Goal: Task Accomplishment & Management: Use online tool/utility

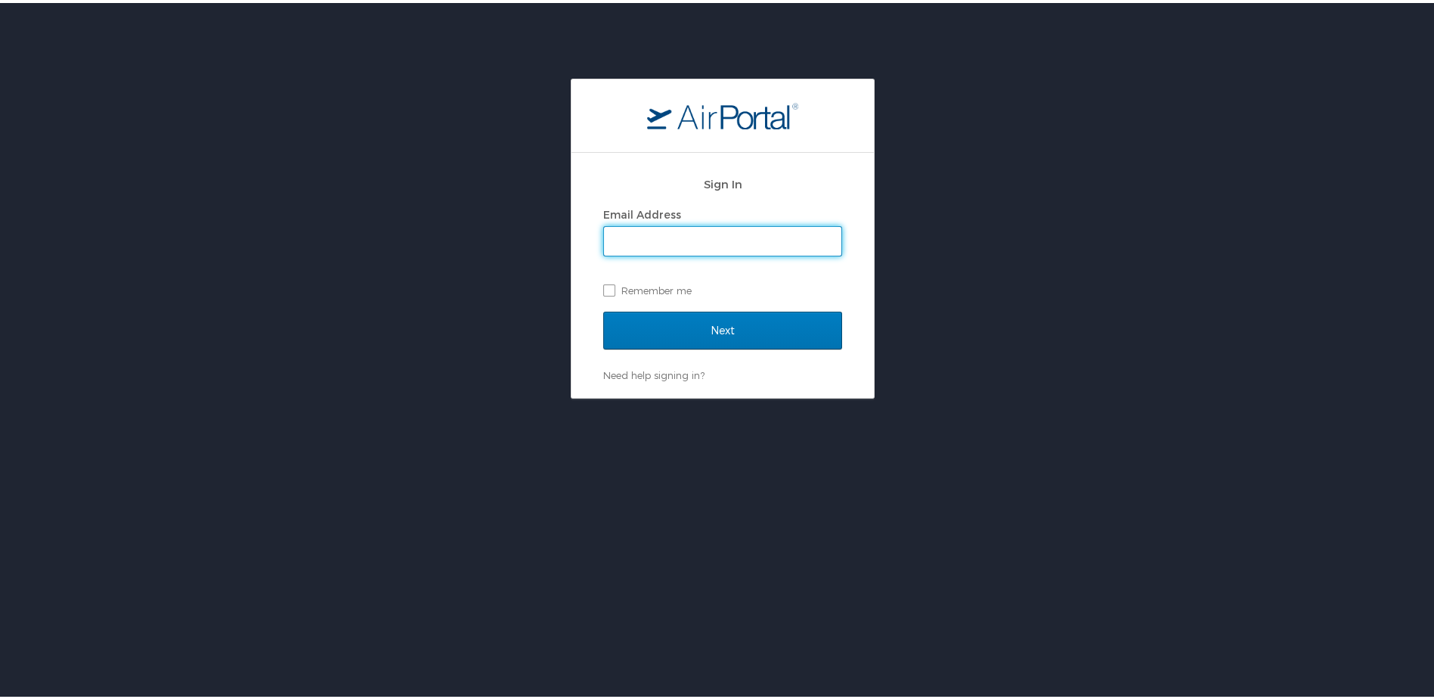
click at [626, 229] on input "Email Address" at bounding box center [722, 238] width 237 height 29
type input "uyi@lsuhsc.edu"
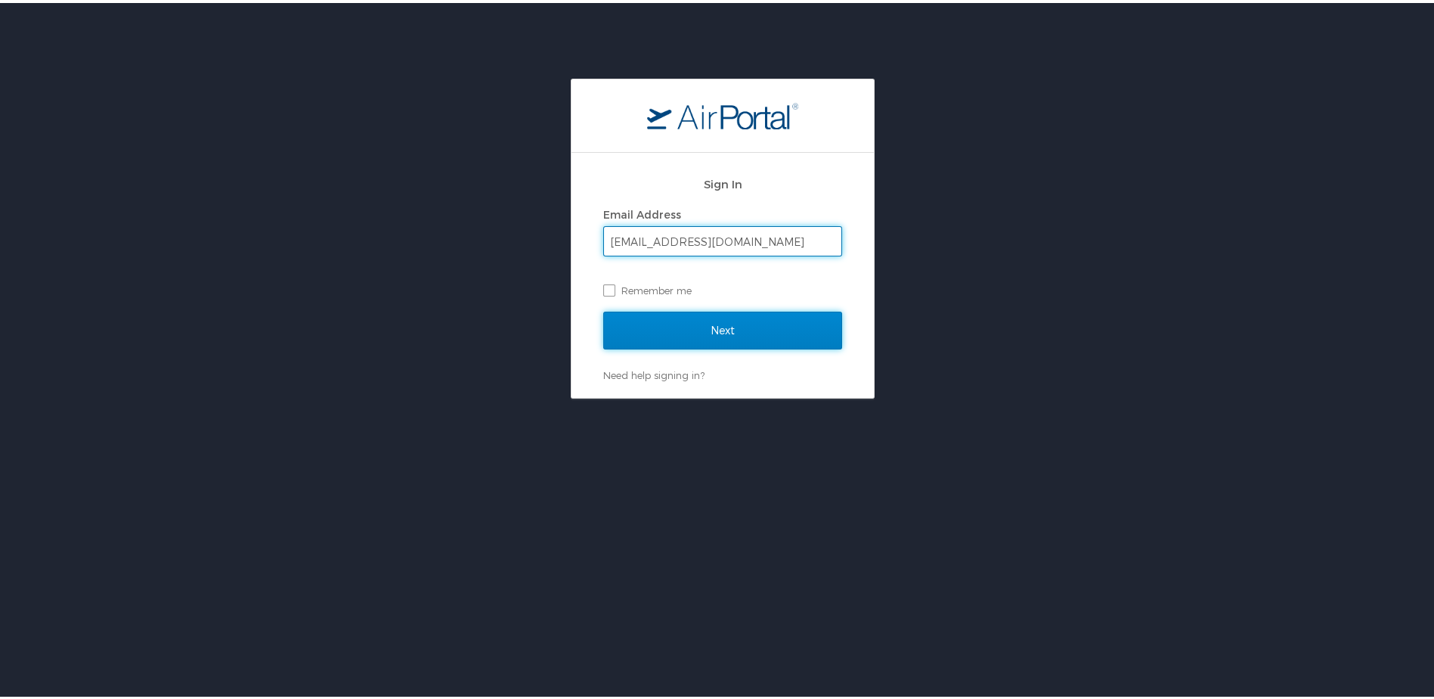
click at [705, 338] on input "Next" at bounding box center [722, 327] width 239 height 38
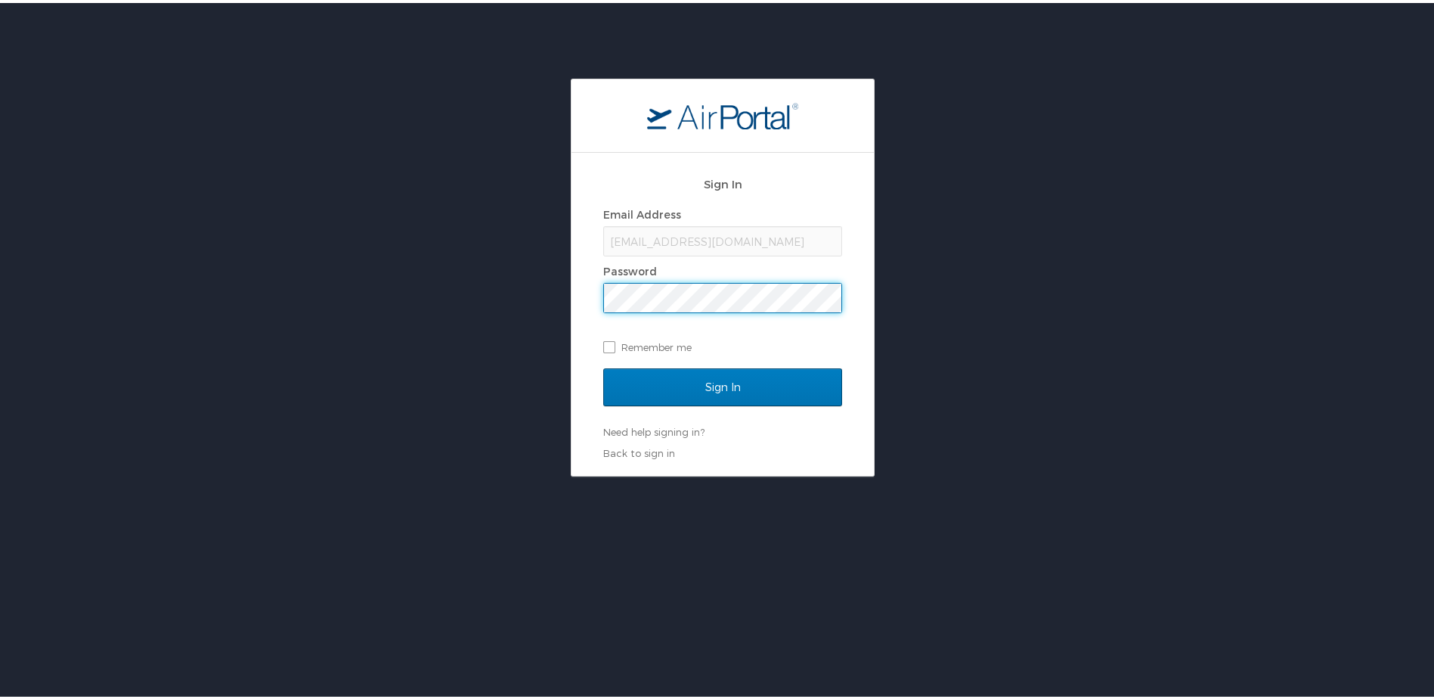
click at [603, 365] on input "Sign In" at bounding box center [722, 384] width 239 height 38
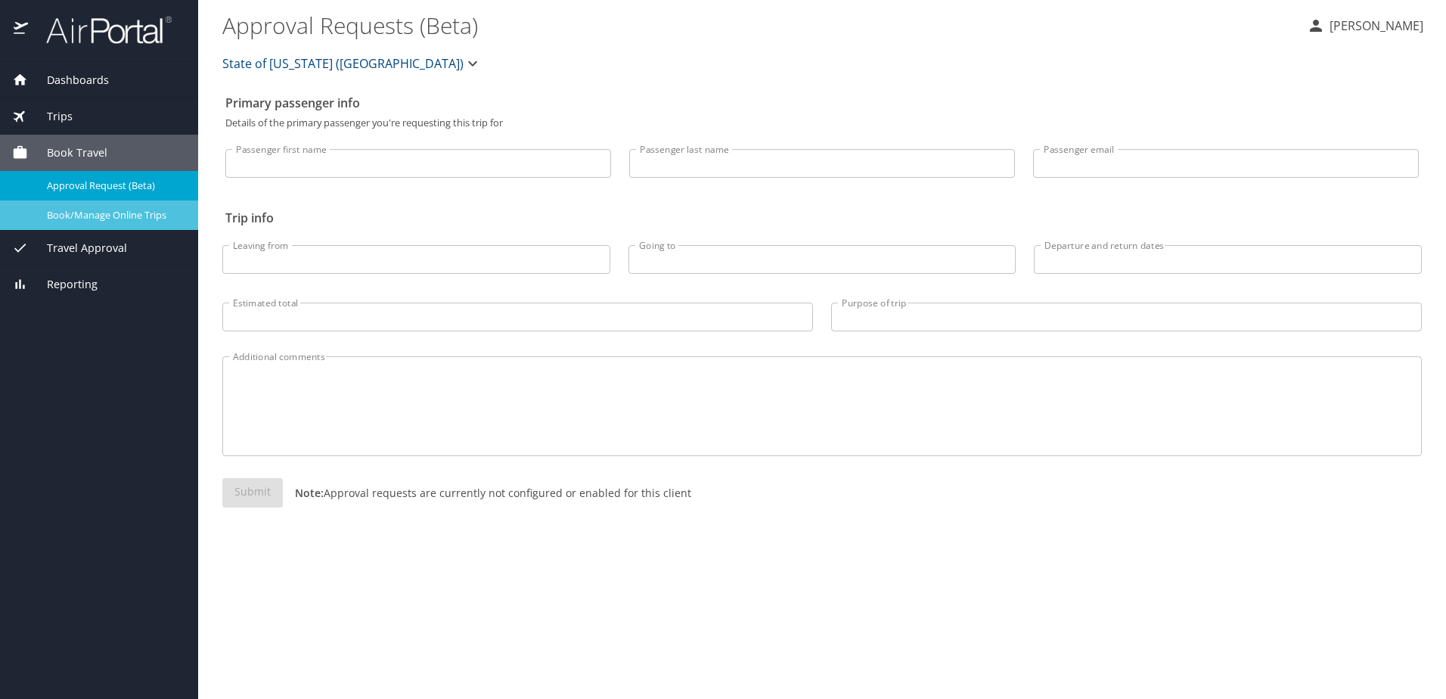
click at [123, 211] on span "Book/Manage Online Trips" at bounding box center [113, 215] width 133 height 14
click at [1411, 27] on p "[PERSON_NAME]" at bounding box center [1374, 26] width 98 height 18
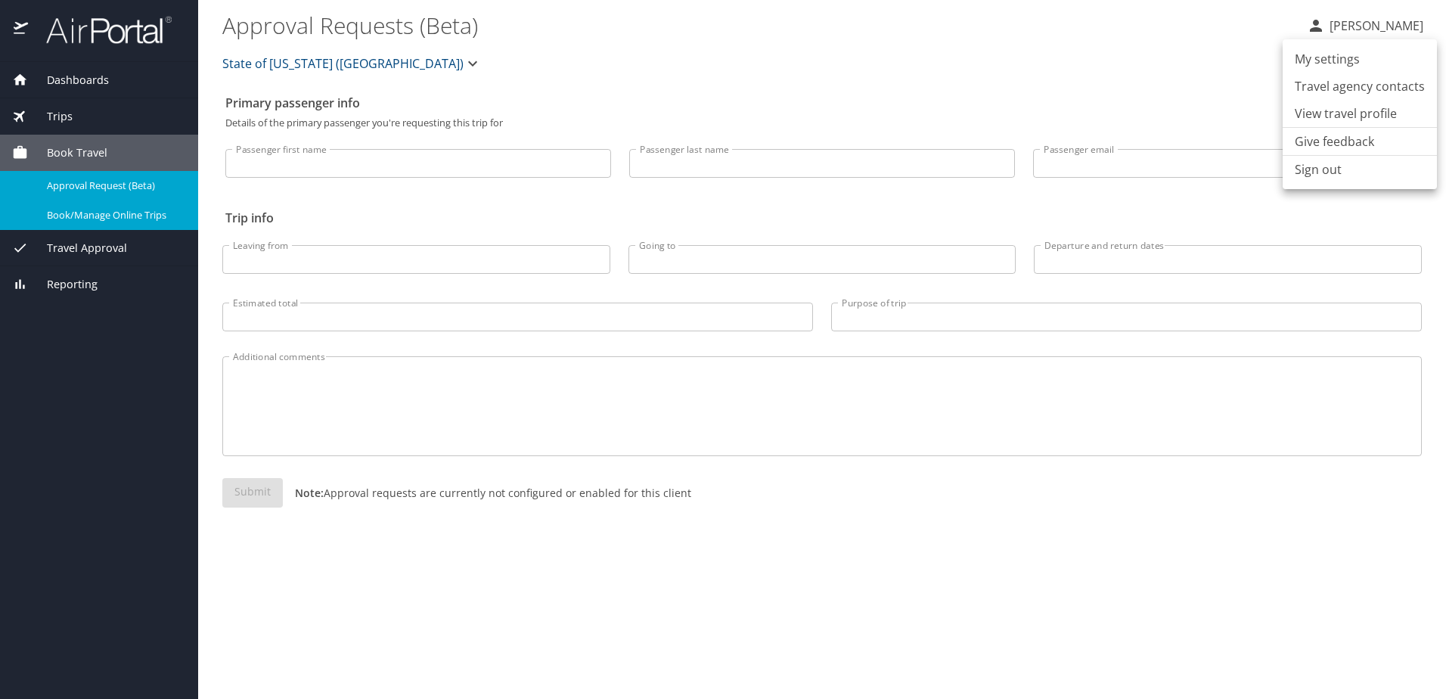
click at [1314, 174] on li "Sign out" at bounding box center [1359, 169] width 154 height 27
